Goal: Task Accomplishment & Management: Use online tool/utility

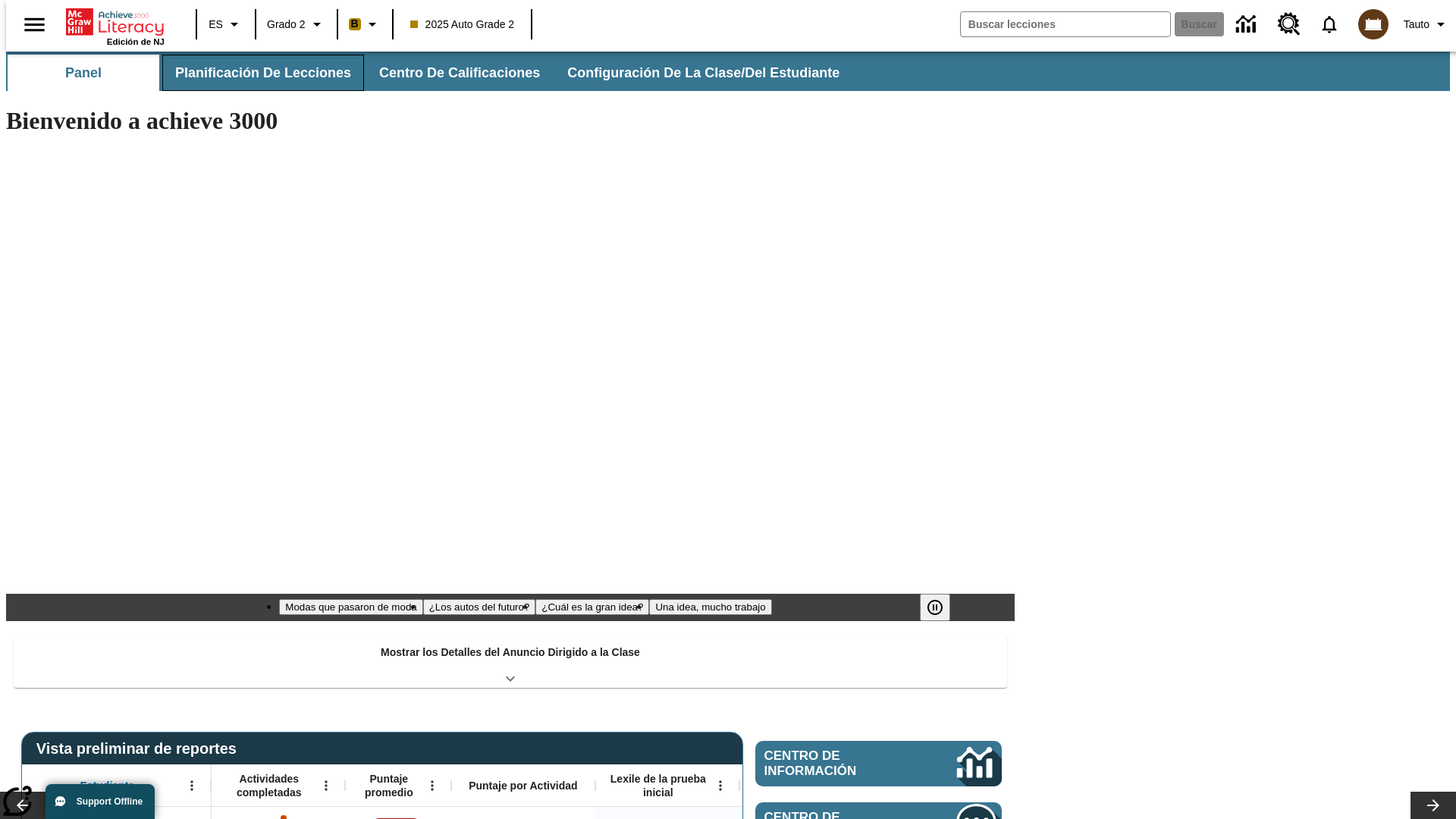
click at [254, 73] on span "Planificación de lecciones" at bounding box center [263, 73] width 176 height 18
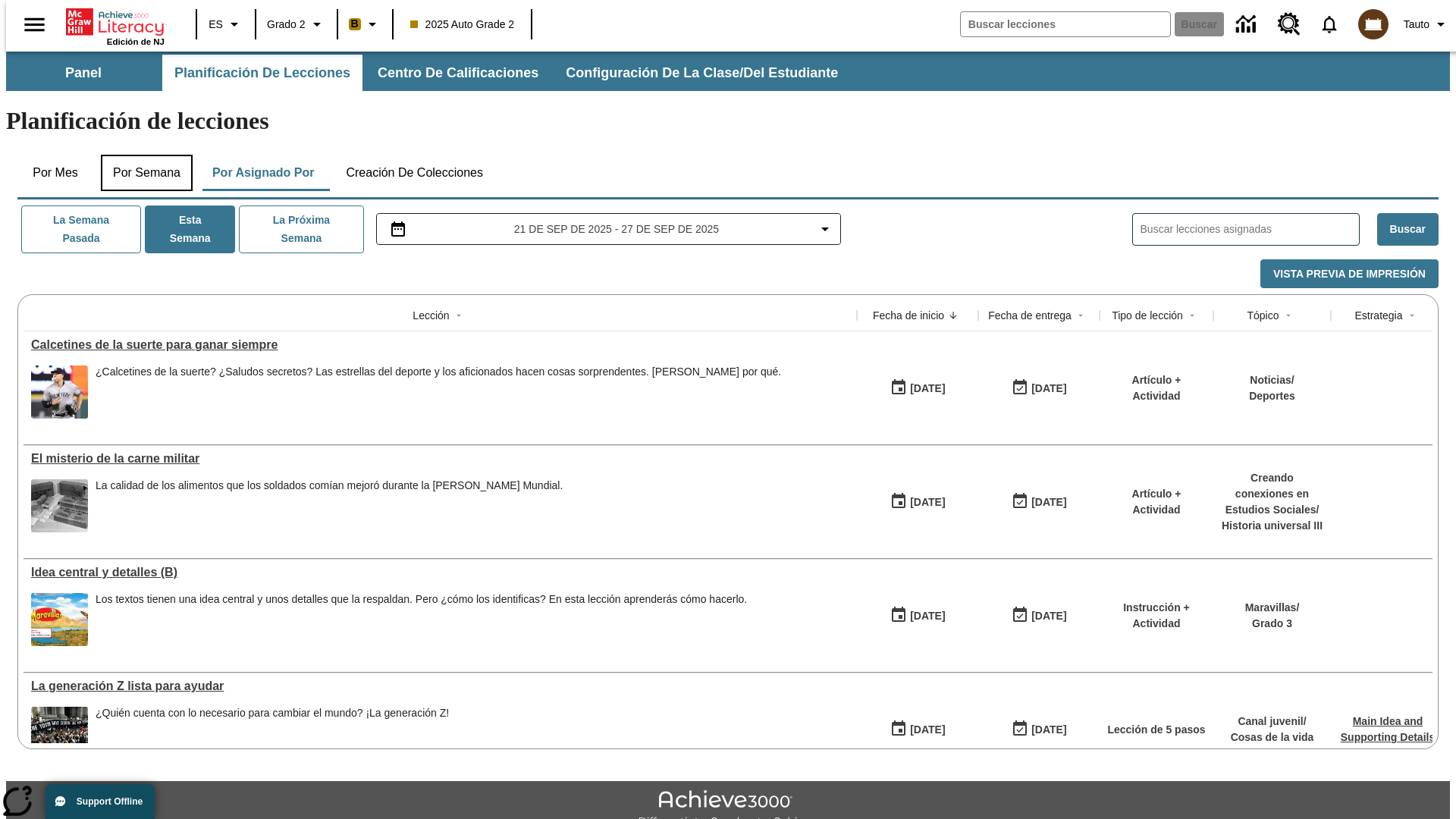
click at [142, 155] on button "Por semana" at bounding box center [146, 172] width 92 height 36
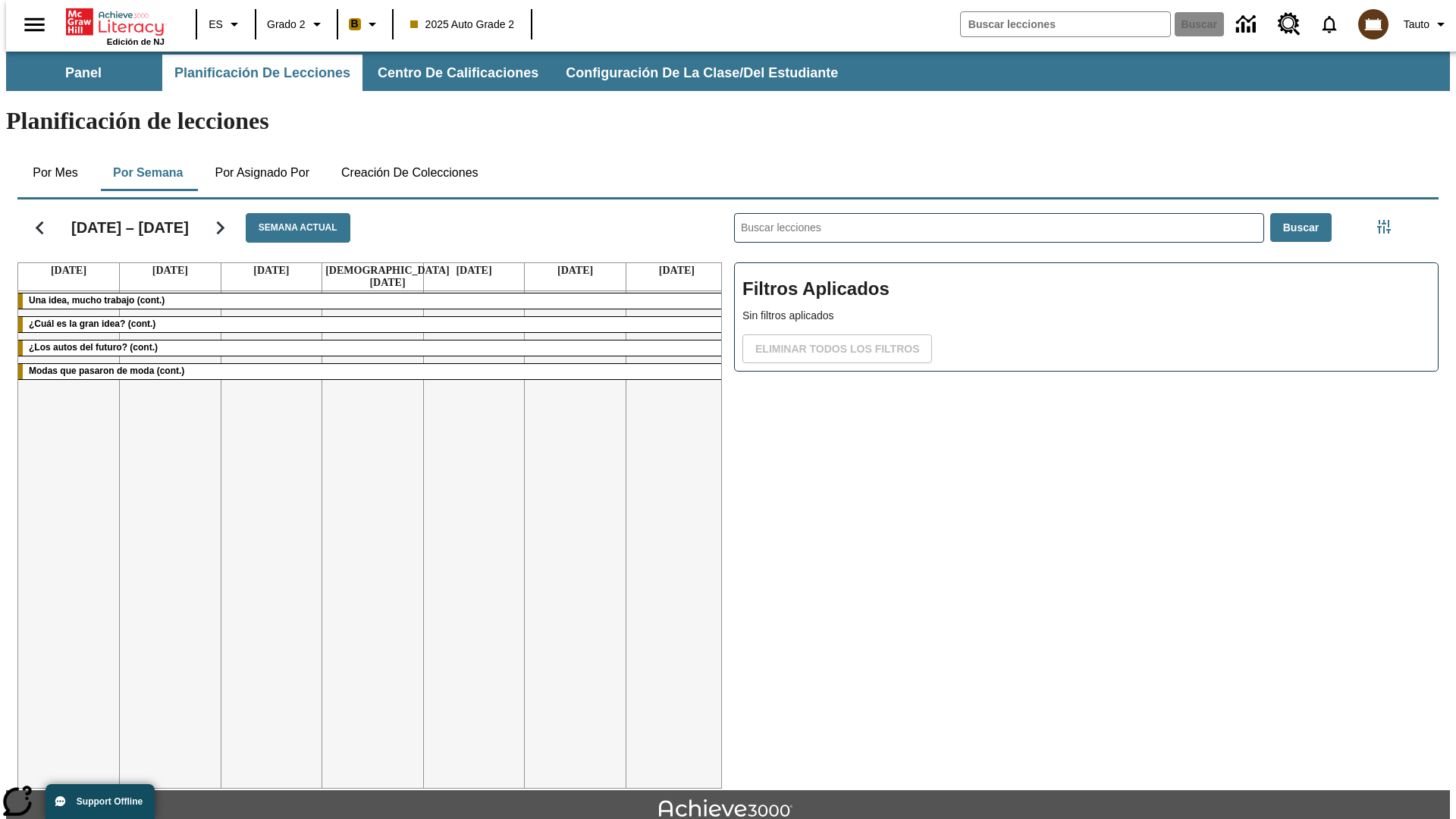
click at [233, 215] on icon "Seguir" at bounding box center [220, 228] width 27 height 27
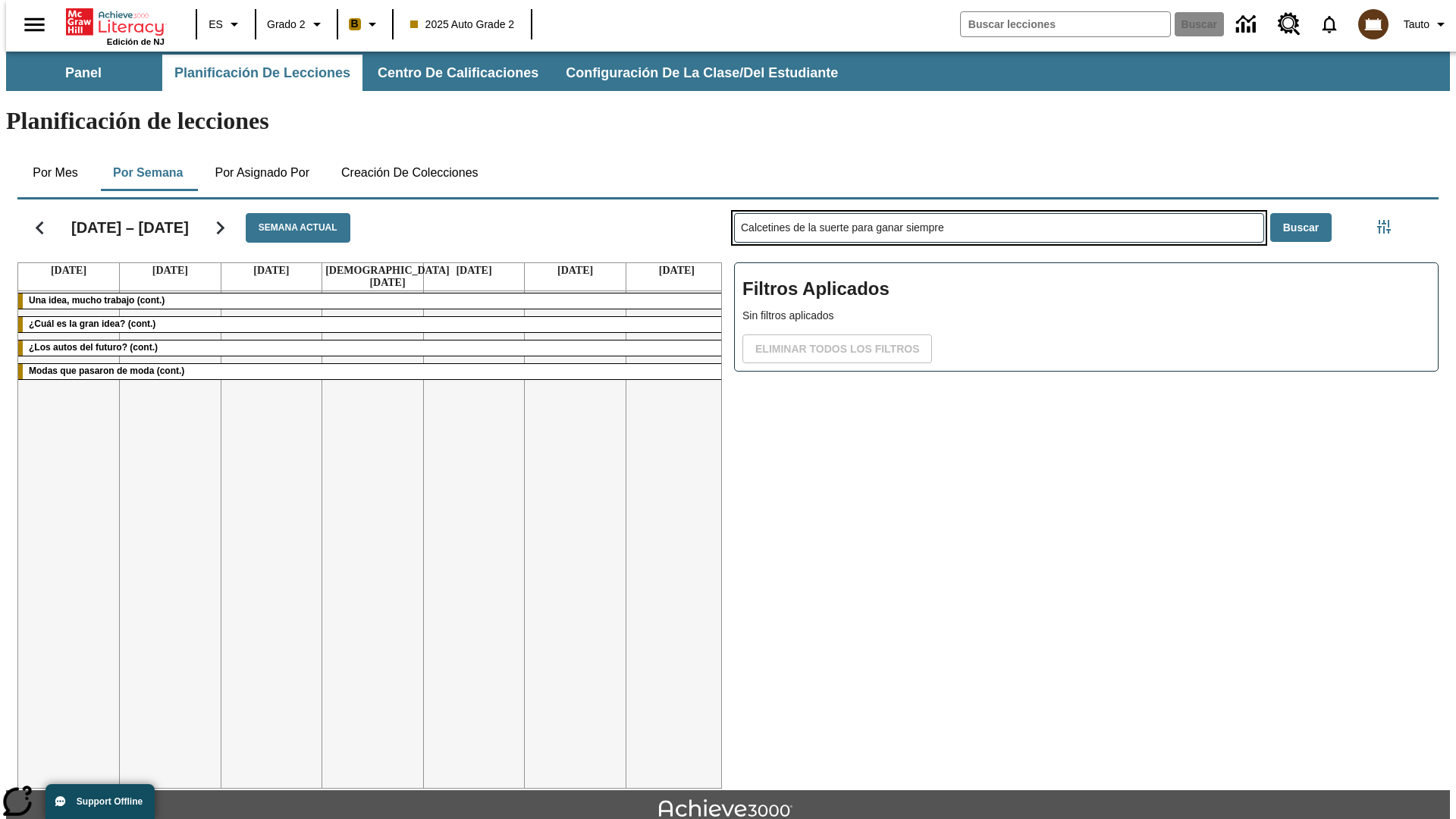
type input "Calcetines de la suerte para ganar siempre"
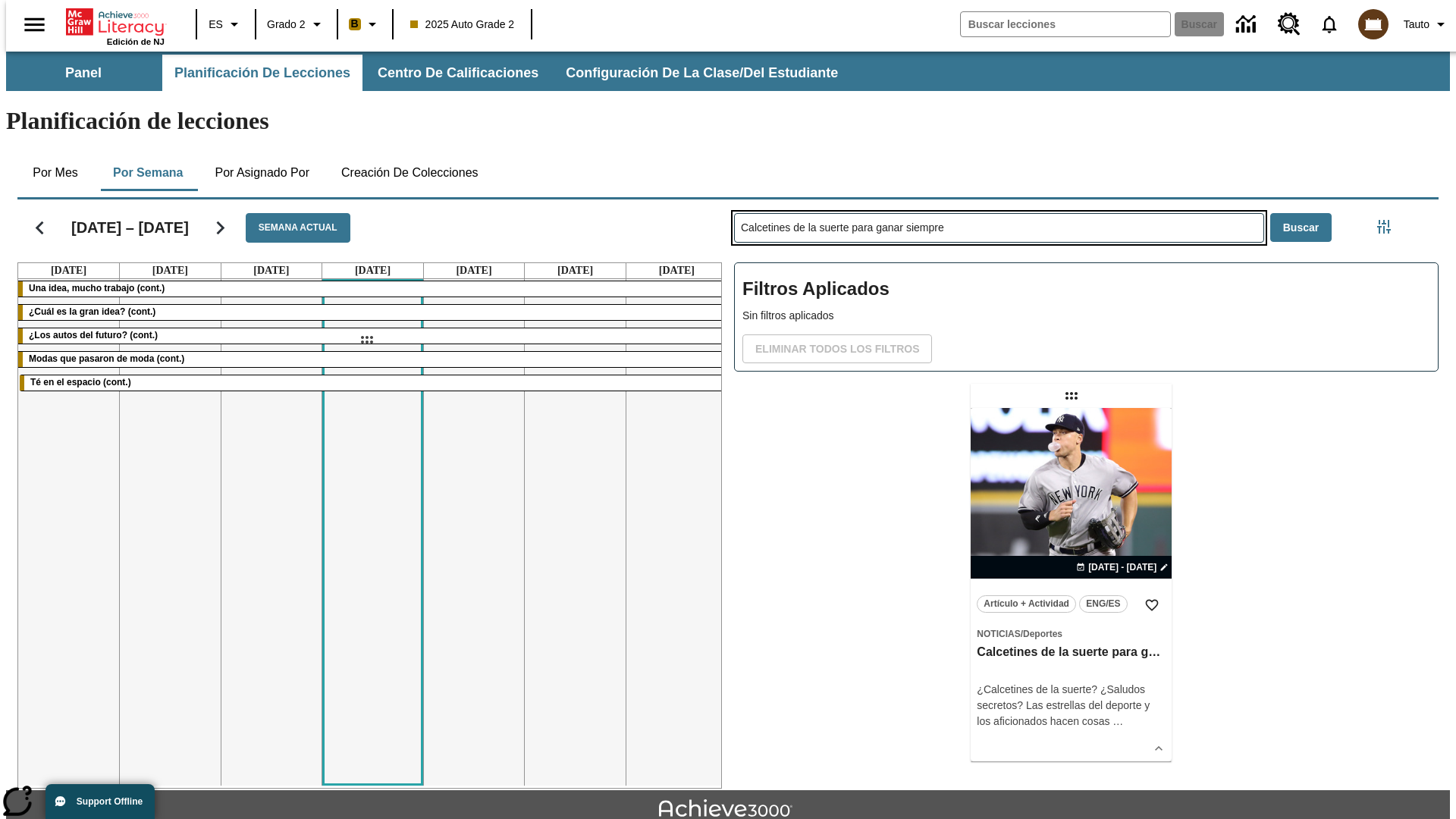
drag, startPoint x: 238, startPoint y: 168, endPoint x: 367, endPoint y: 340, distance: 215.0
click at [367, 340] on div "[DATE] – [DATE] Semana actual [DATE] [DATE] [DATE] [DATE] [DATE] [DATE] [DATE] …" at bounding box center [722, 490] width 1433 height 595
